Goal: Information Seeking & Learning: Learn about a topic

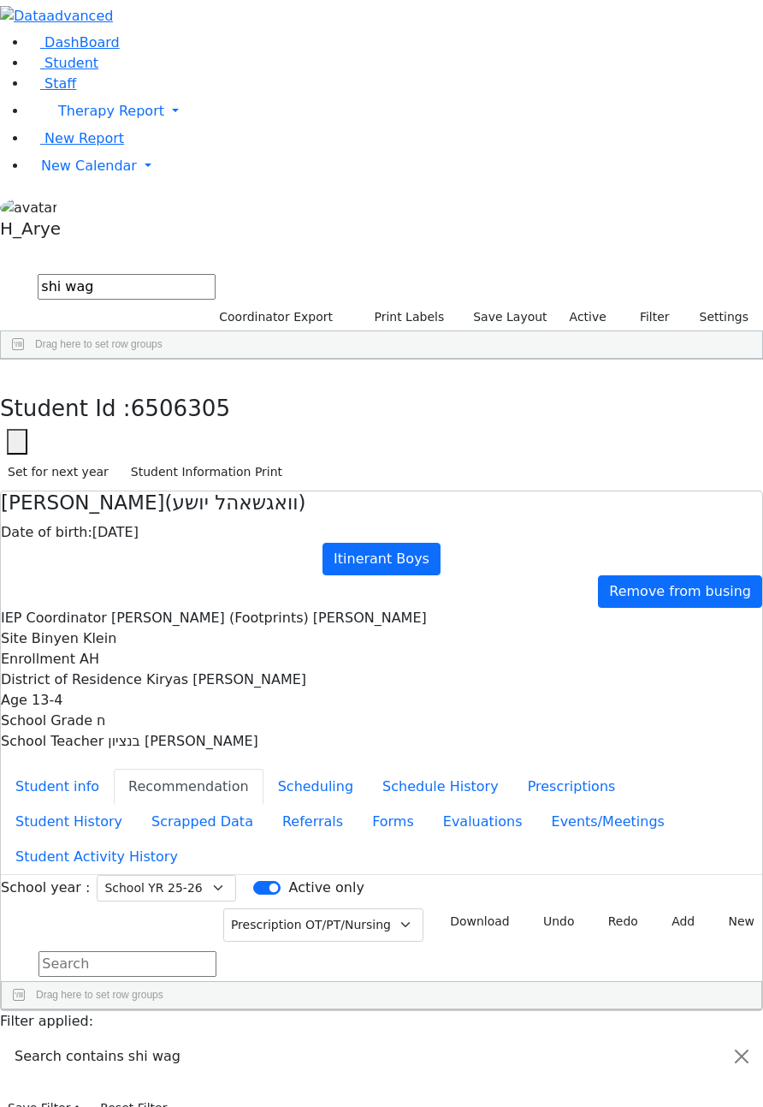
click at [163, 359] on div "Student Id : 6506305 Student Id 6506305 Cancel Save Set for next year Student I…" at bounding box center [381, 424] width 763 height 131
click at [25, 359] on button "button" at bounding box center [12, 377] width 25 height 36
click at [133, 33] on div at bounding box center [381, 16] width 763 height 33
click at [216, 274] on input "shi wag" at bounding box center [127, 287] width 178 height 26
type input "s"
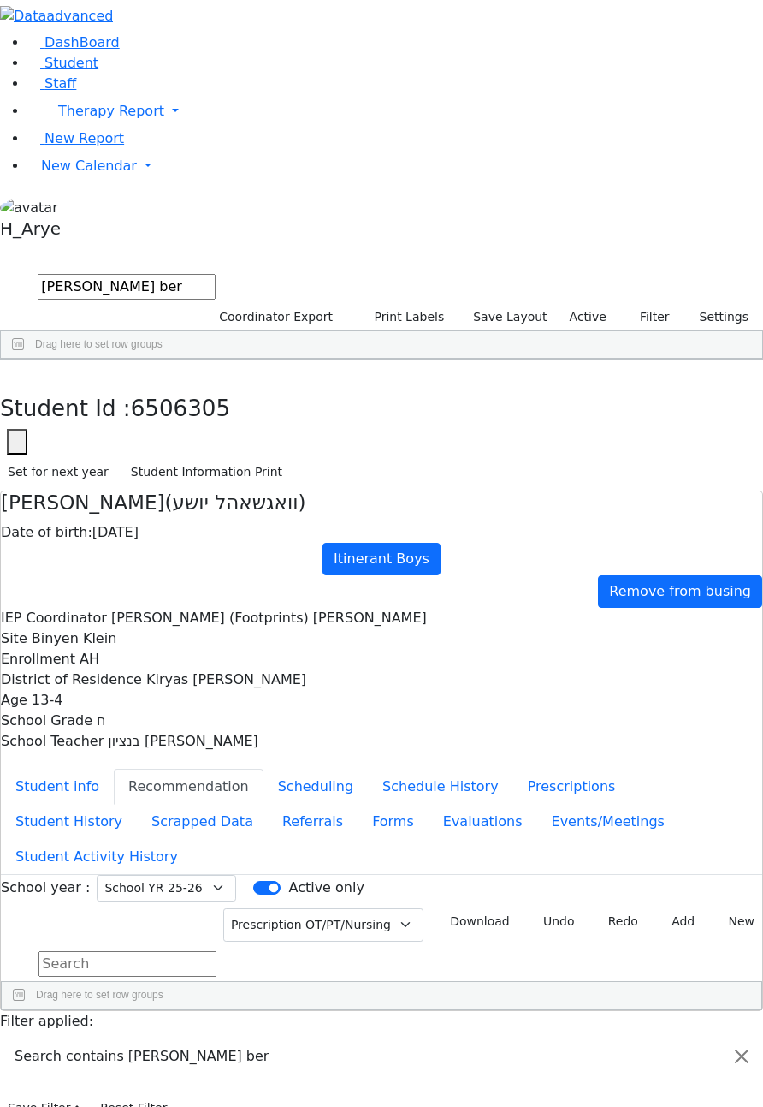
type input "Ely ber"
click at [528, 387] on div "Rosenberg Zev" at bounding box center [484, 399] width 88 height 24
click at [25, 359] on button "button" at bounding box center [12, 377] width 25 height 36
click at [216, 274] on input "Ely ber" at bounding box center [127, 287] width 178 height 26
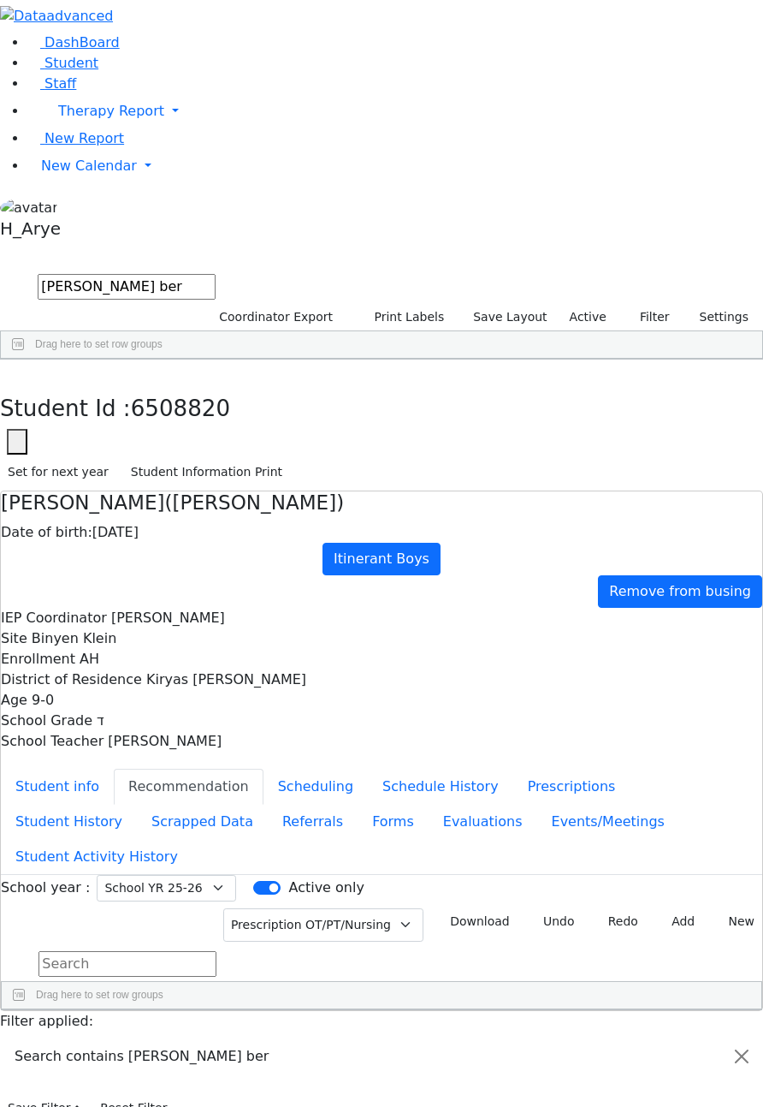
click at [575, 304] on label "Active" at bounding box center [588, 317] width 52 height 27
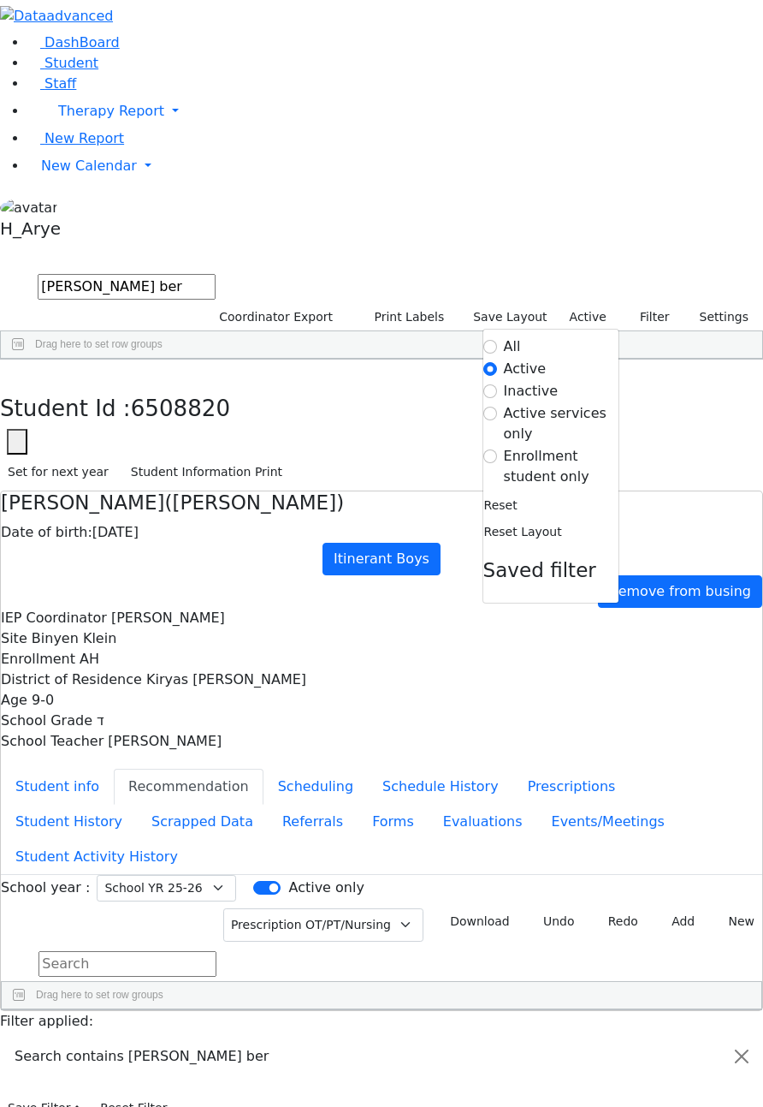
click at [534, 359] on label "Active" at bounding box center [525, 369] width 43 height 21
click at [497, 362] on input "Active" at bounding box center [491, 369] width 14 height 14
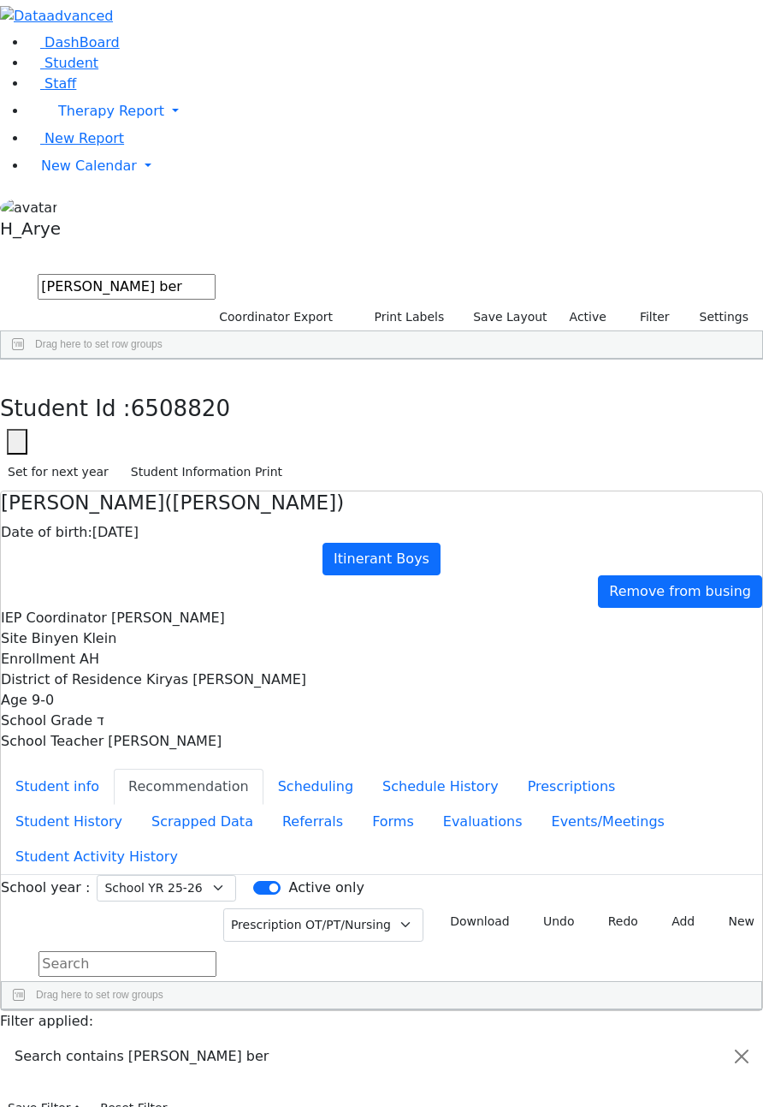
click at [580, 304] on label "Active" at bounding box center [588, 317] width 52 height 27
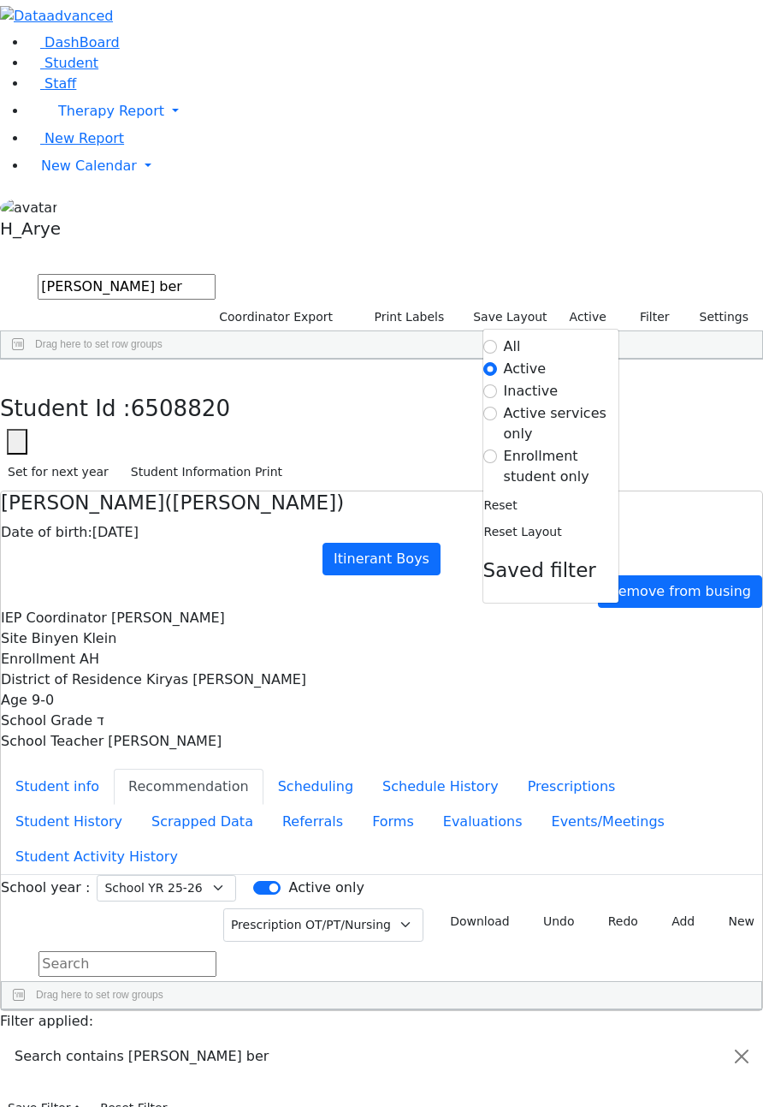
click at [504, 359] on label "Active" at bounding box center [525, 369] width 43 height 21
click at [497, 362] on input "Active" at bounding box center [491, 369] width 14 height 14
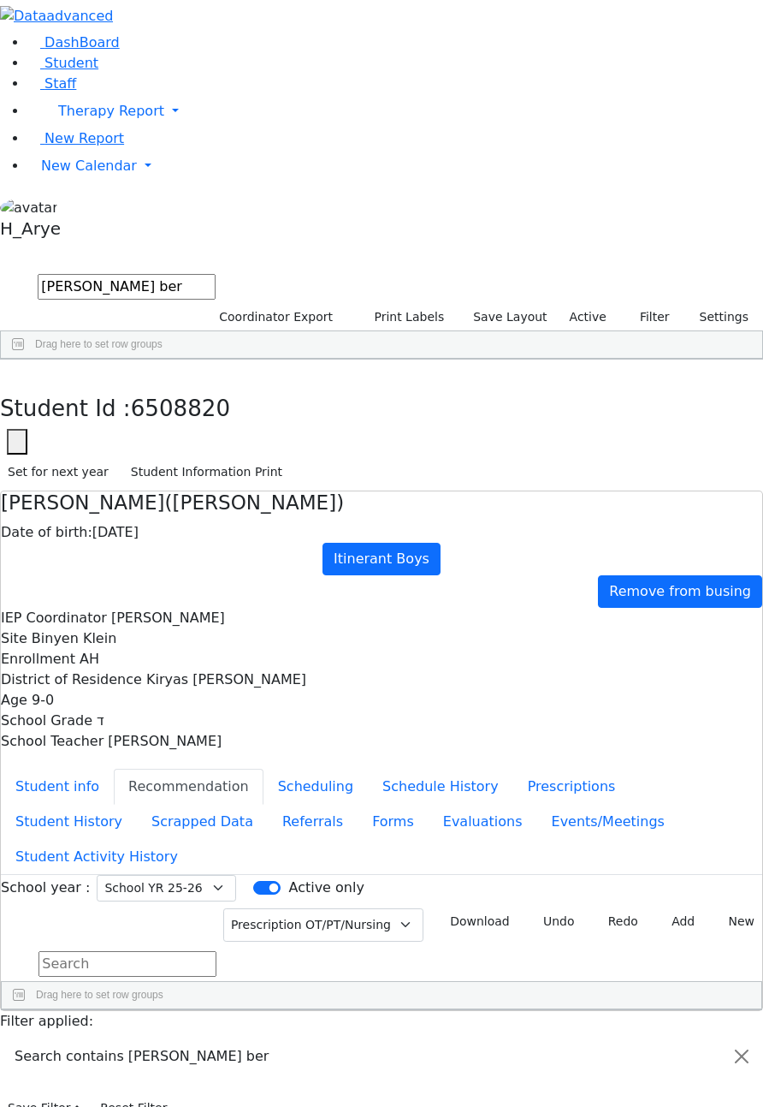
click at [591, 304] on label "Active" at bounding box center [588, 317] width 52 height 27
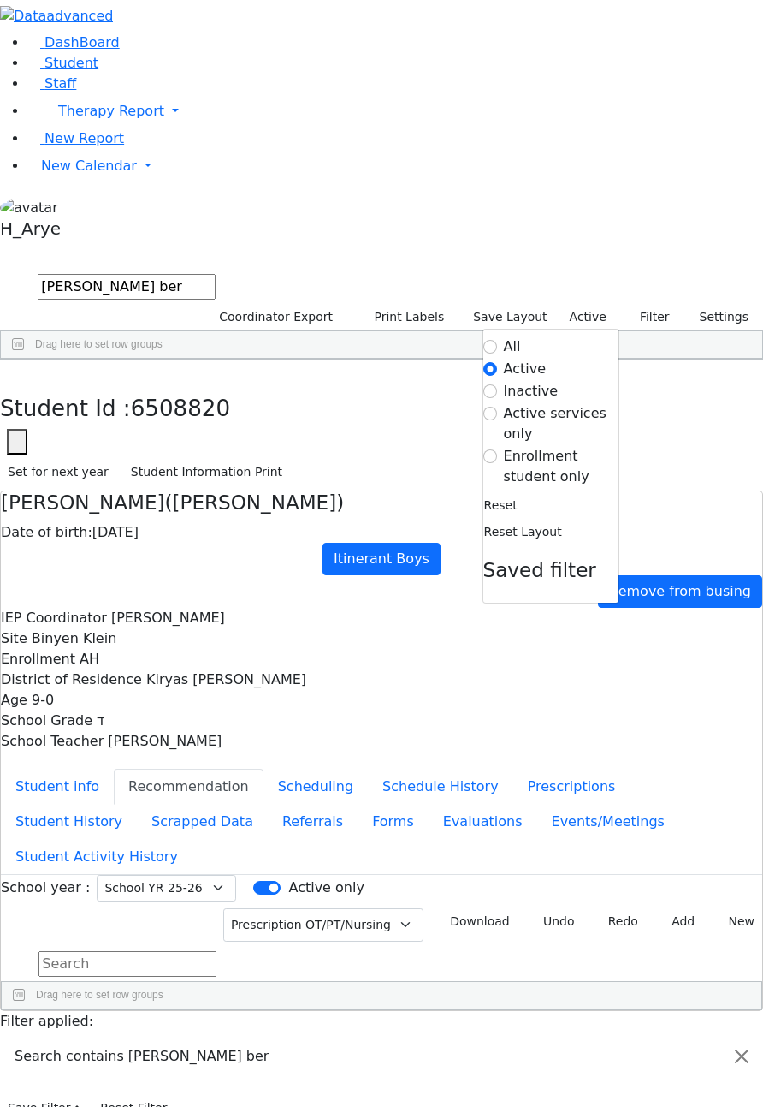
click at [504, 336] on label "All" at bounding box center [512, 346] width 17 height 21
click at [496, 340] on input "All" at bounding box center [491, 347] width 14 height 14
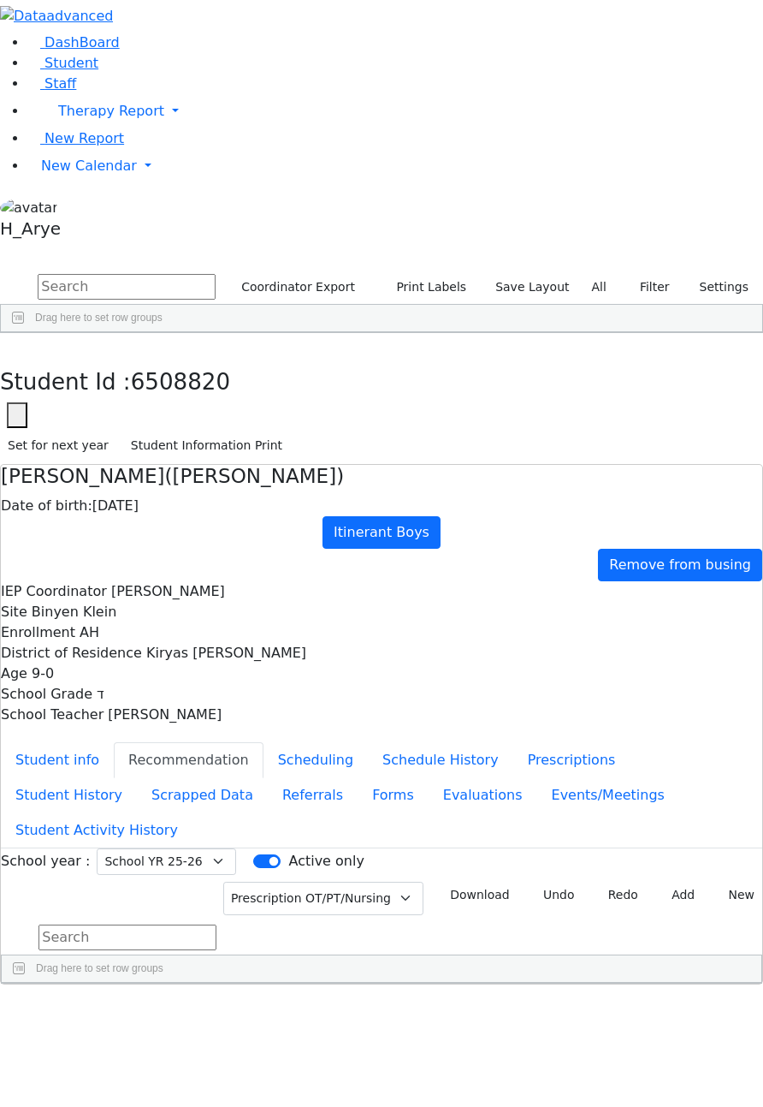
click at [216, 274] on input "text" at bounding box center [127, 287] width 178 height 26
type input "e"
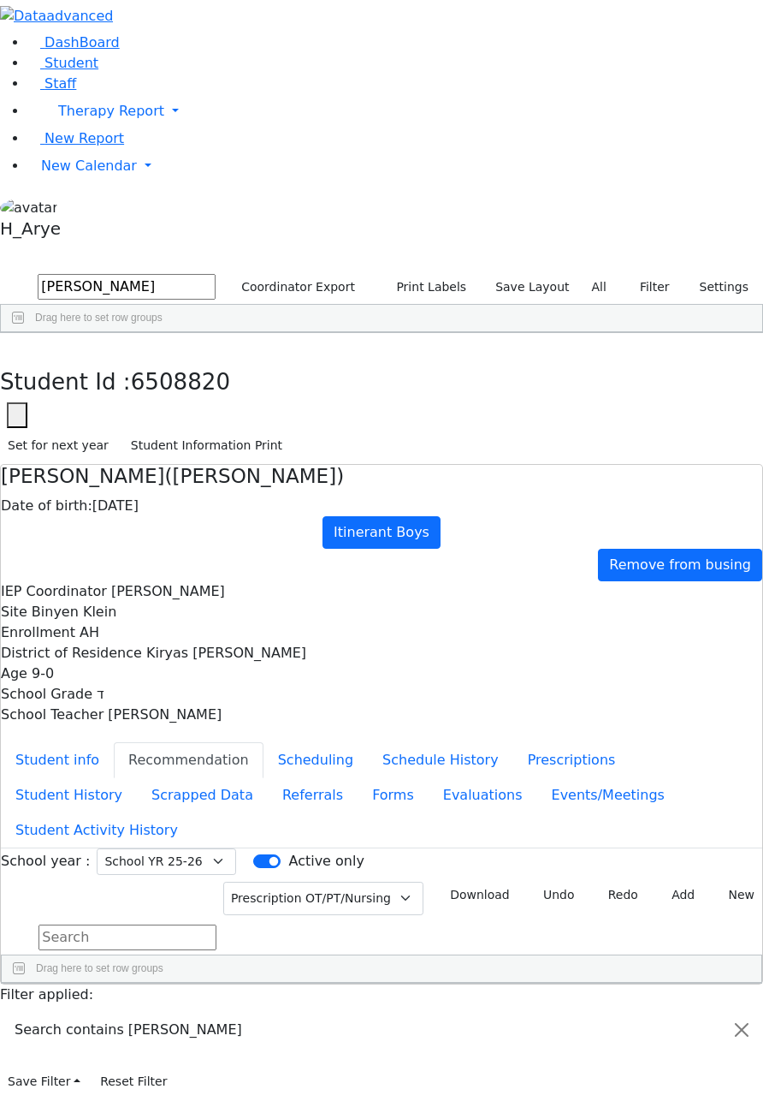
type input "Ely berger"
click at [472, 408] on div "Press SPACE to select this row." at bounding box center [455, 420] width 33 height 24
click at [472, 408] on div "Press SPACE to deselect this row." at bounding box center [455, 420] width 33 height 24
click at [264, 742] on button "Scheduling" at bounding box center [316, 760] width 104 height 36
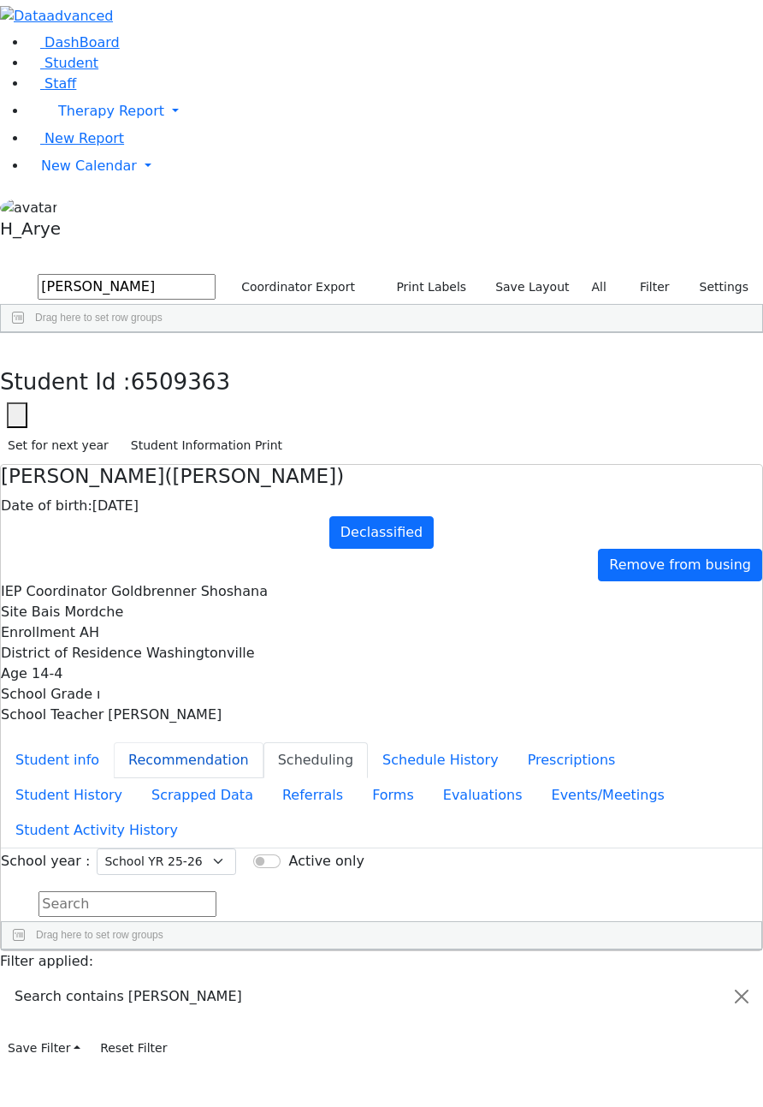
click at [264, 742] on button "Recommendation" at bounding box center [189, 760] width 150 height 36
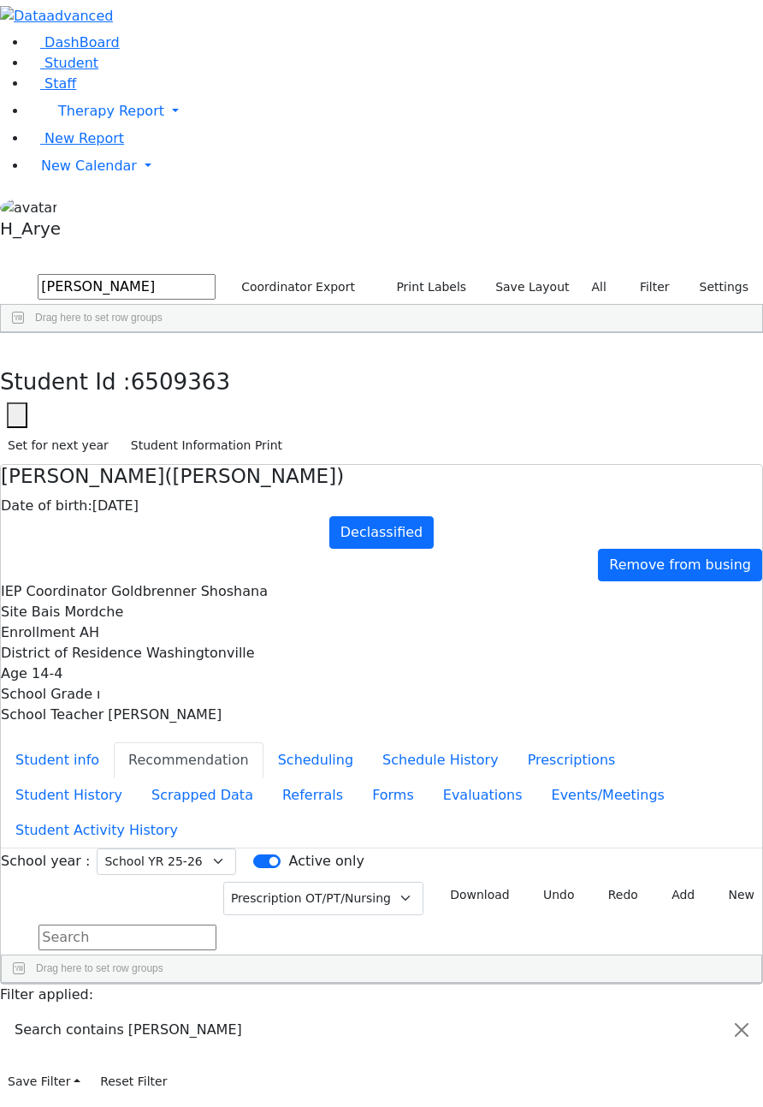
click at [25, 333] on button "button" at bounding box center [12, 351] width 25 height 36
click at [76, 92] on link "Staff" at bounding box center [51, 83] width 49 height 16
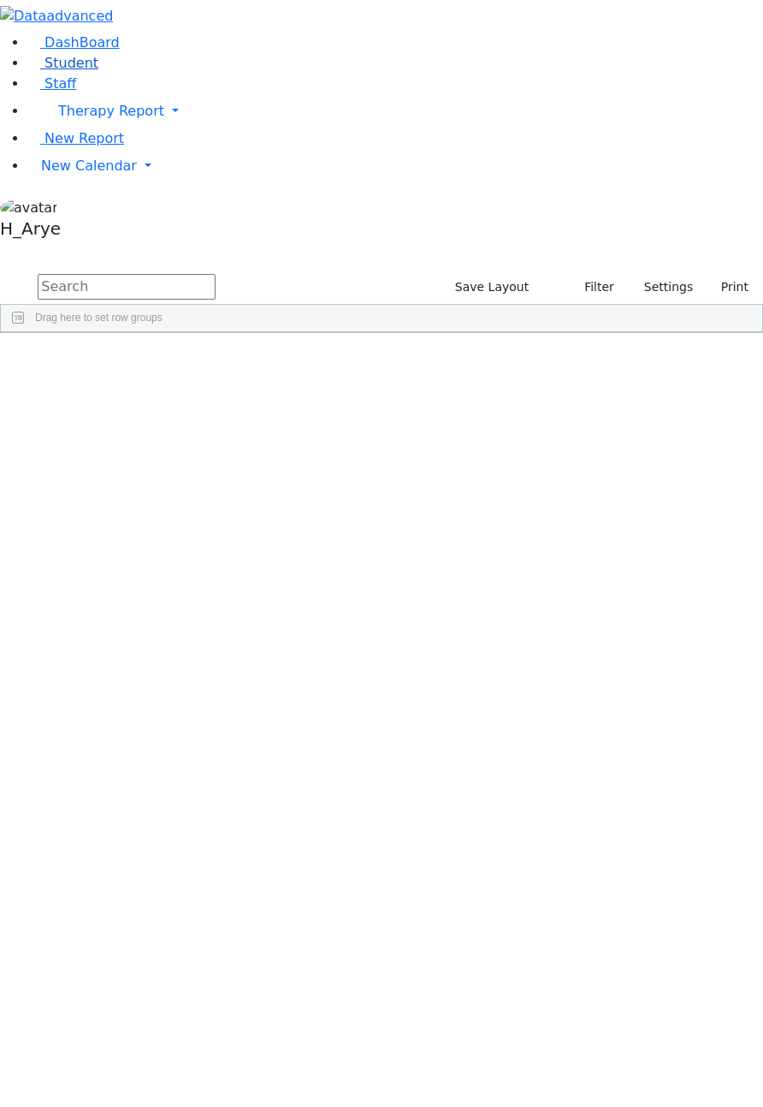
click at [98, 71] on link "Student" at bounding box center [62, 63] width 71 height 16
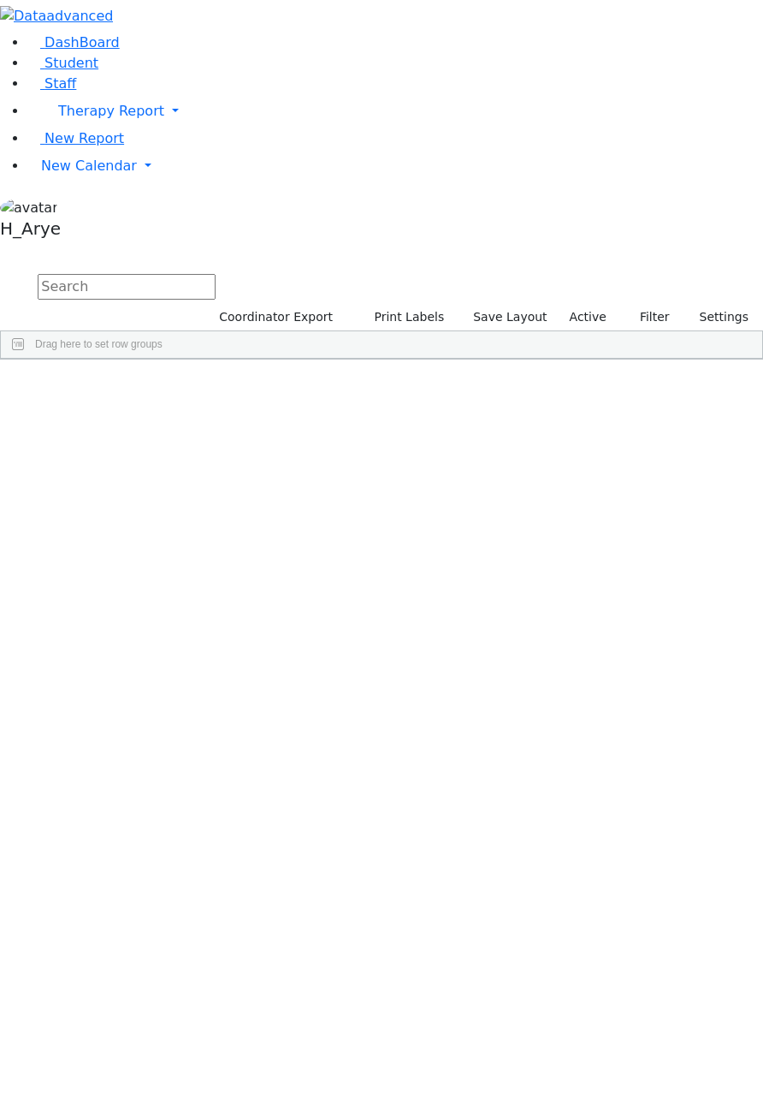
click at [216, 274] on input "text" at bounding box center [127, 287] width 178 height 26
type input "e"
type input "[PERSON_NAME]"
click at [406, 387] on div "בערגער אלי'" at bounding box center [388, 399] width 33 height 24
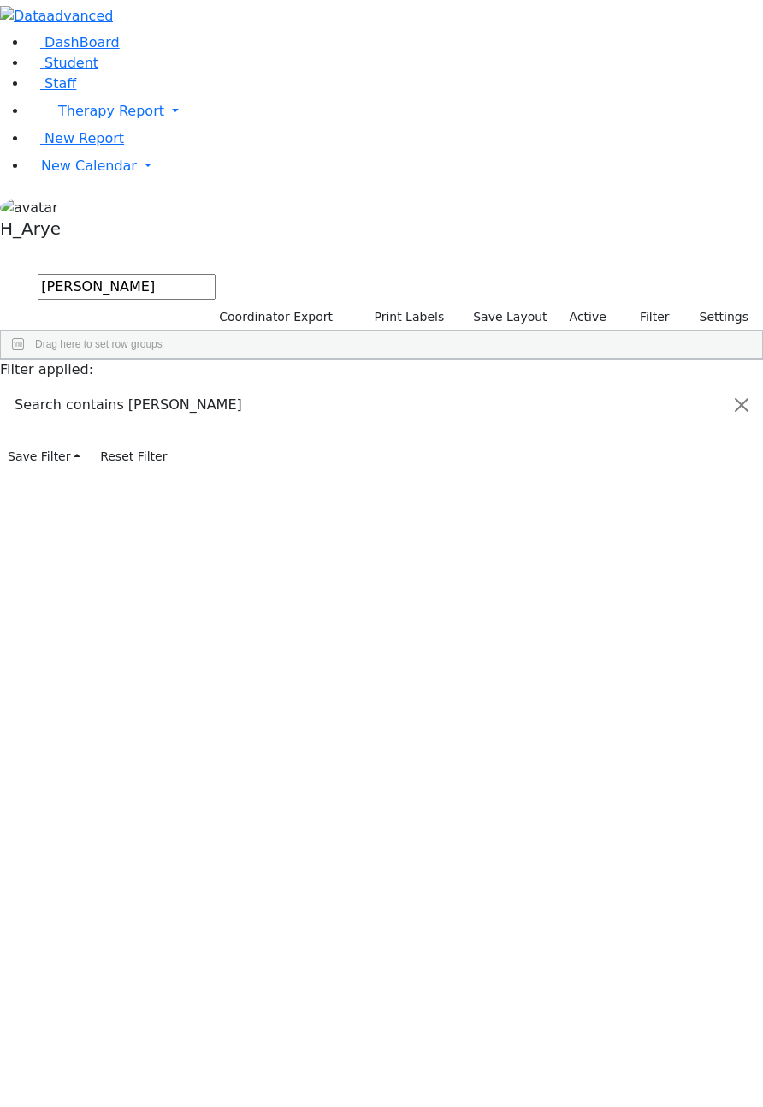
click at [406, 387] on div "בערגער אלי'" at bounding box center [388, 399] width 33 height 24
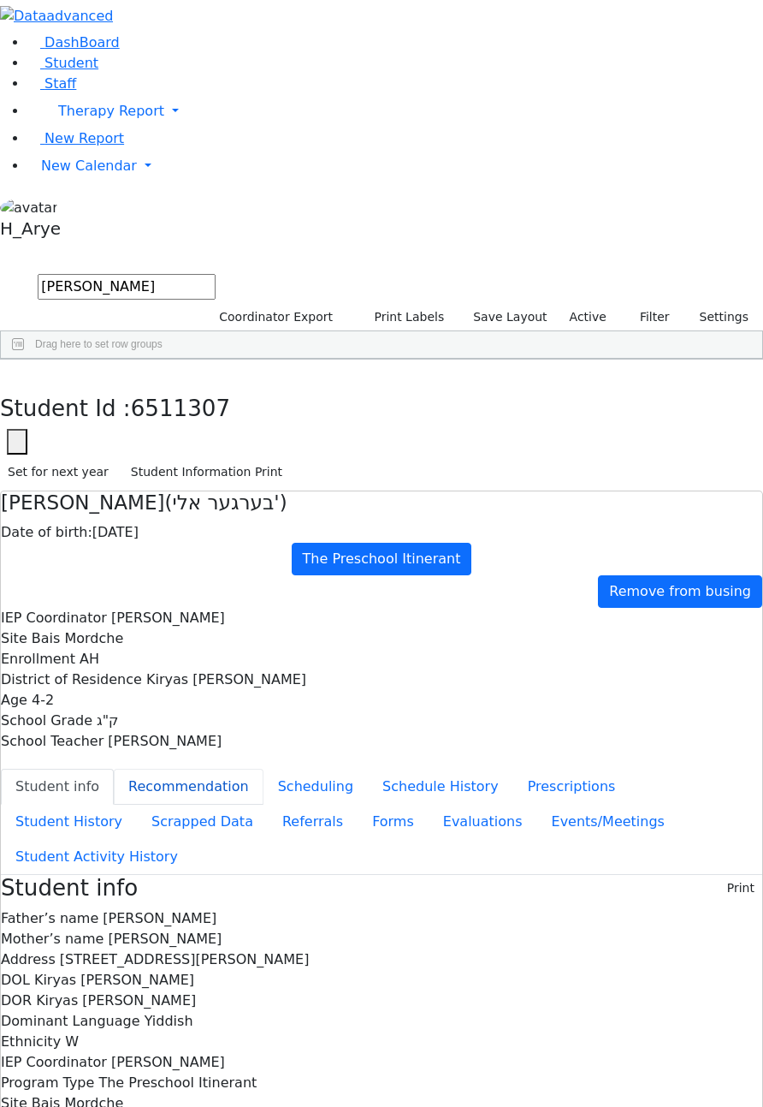
click at [264, 768] on button "Recommendation" at bounding box center [189, 786] width 150 height 36
checkbox input "true"
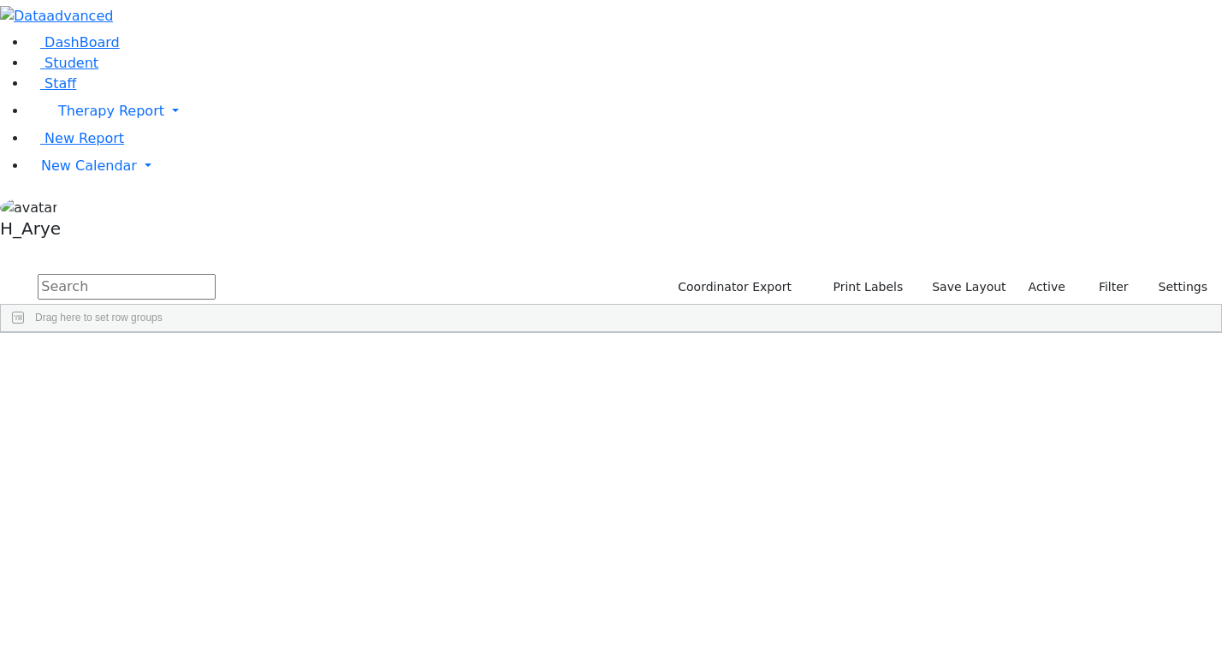
click at [216, 274] on input "text" at bounding box center [127, 287] width 178 height 26
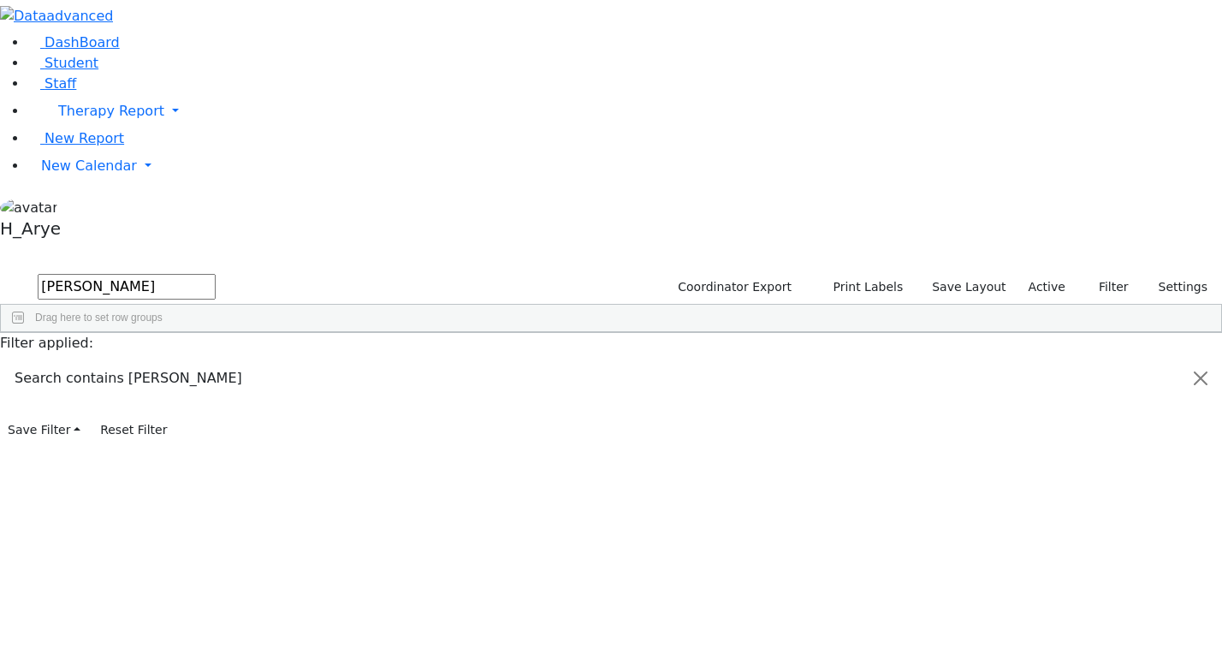
type input "[PERSON_NAME]"
click at [306, 360] on div "Kiryas [PERSON_NAME]" at bounding box center [288, 372] width 33 height 24
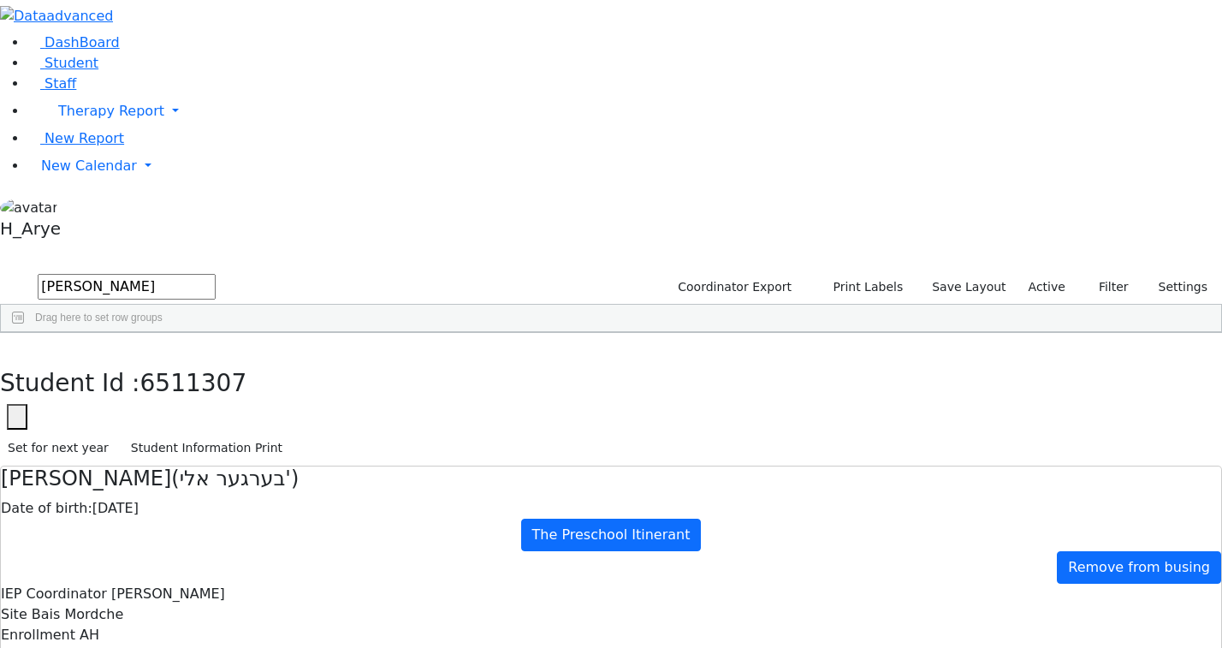
checkbox input "true"
